Goal: Information Seeking & Learning: Learn about a topic

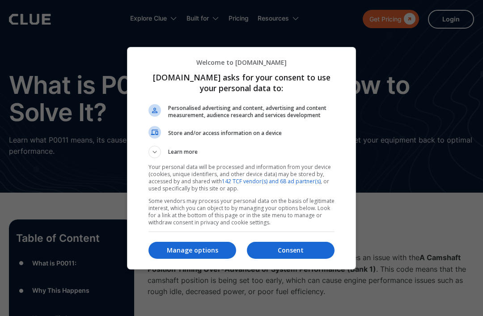
click at [194, 255] on p "Manage options" at bounding box center [192, 250] width 88 height 9
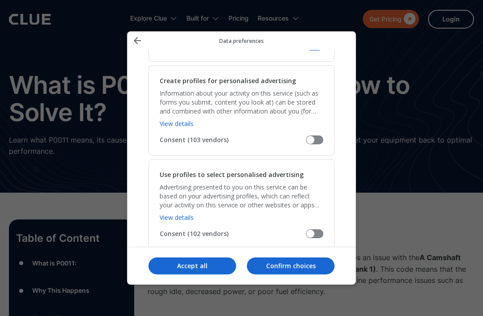
scroll to position [247, 0]
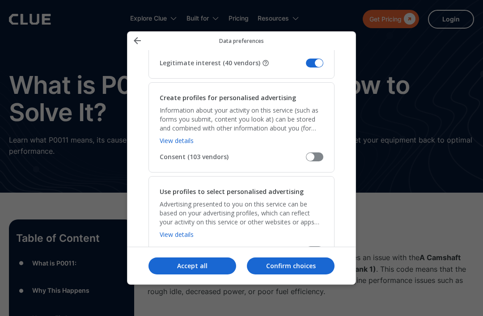
click at [319, 59] on span "Manage your data" at bounding box center [314, 63] width 17 height 9
click at [306, 66] on input "Legitimate interest (40 vendors)" at bounding box center [306, 66] width 0 height 0
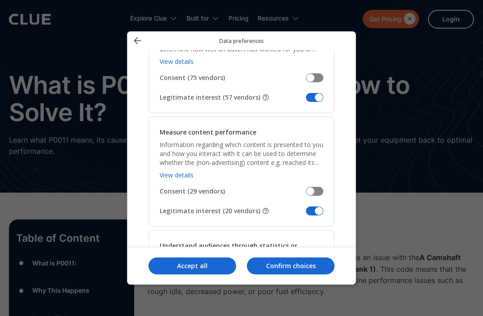
scroll to position [702, 0]
click at [318, 93] on span "Manage your data" at bounding box center [314, 97] width 17 height 9
click at [306, 100] on input "Legitimate interest (57 vendors)" at bounding box center [306, 100] width 0 height 0
click at [317, 206] on span "Manage your data" at bounding box center [314, 210] width 17 height 9
click at [306, 214] on input "Legitimate interest (20 vendors)" at bounding box center [306, 214] width 0 height 0
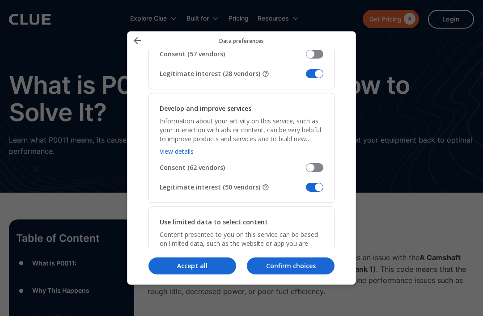
scroll to position [958, 0]
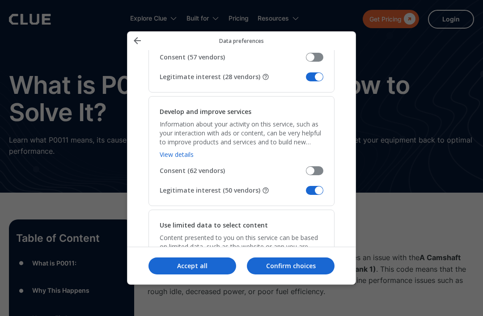
click at [317, 72] on span "Manage your data" at bounding box center [314, 76] width 17 height 9
click at [306, 80] on input "Legitimate interest (28 vendors)" at bounding box center [306, 80] width 0 height 0
click at [321, 186] on span "Manage your data" at bounding box center [314, 190] width 17 height 9
click at [306, 194] on input "Legitimate interest (50 vendors)" at bounding box center [306, 194] width 0 height 0
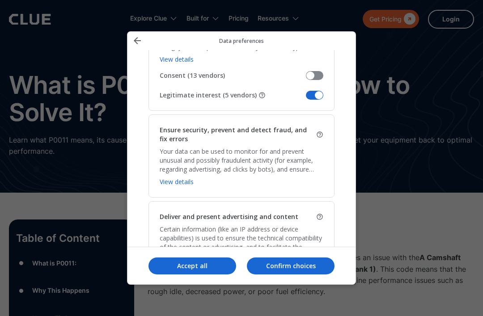
scroll to position [1184, 0]
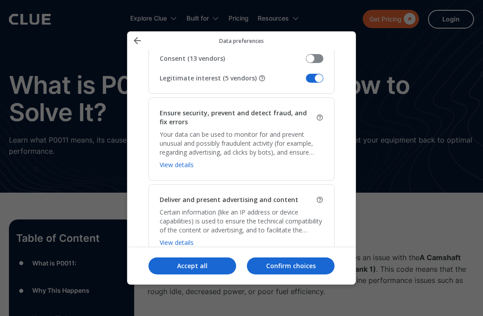
click at [316, 74] on span "Manage your data" at bounding box center [314, 78] width 17 height 9
click at [306, 81] on input "Legitimate interest (5 vendors)" at bounding box center [306, 81] width 0 height 0
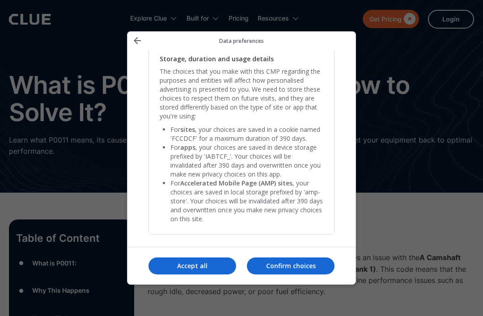
scroll to position [1872, 0]
click at [303, 270] on p "Confirm choices" at bounding box center [291, 265] width 88 height 9
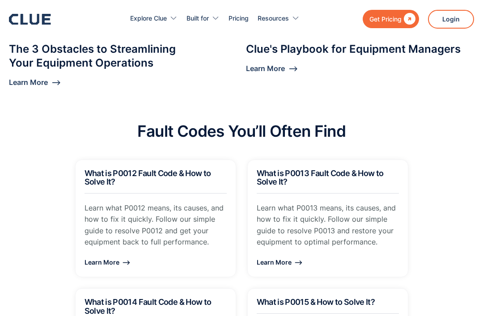
scroll to position [894, 0]
